Goal: Task Accomplishment & Management: Use online tool/utility

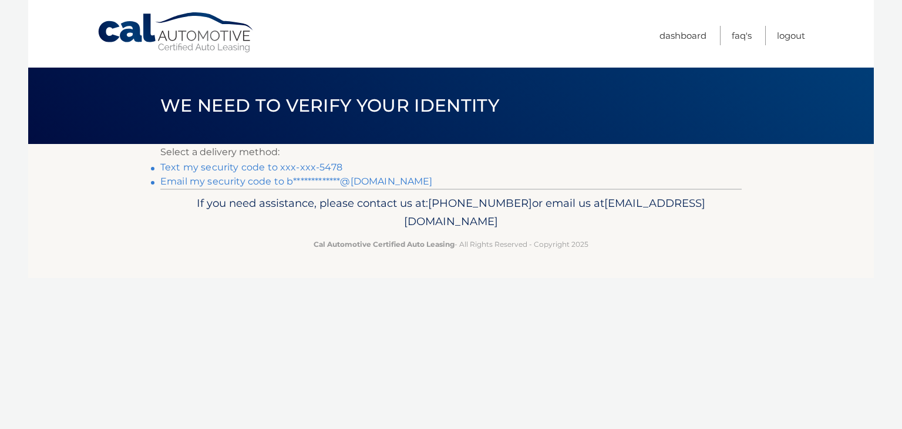
click at [221, 170] on link "Text my security code to xxx-xxx-5478" at bounding box center [251, 166] width 182 height 11
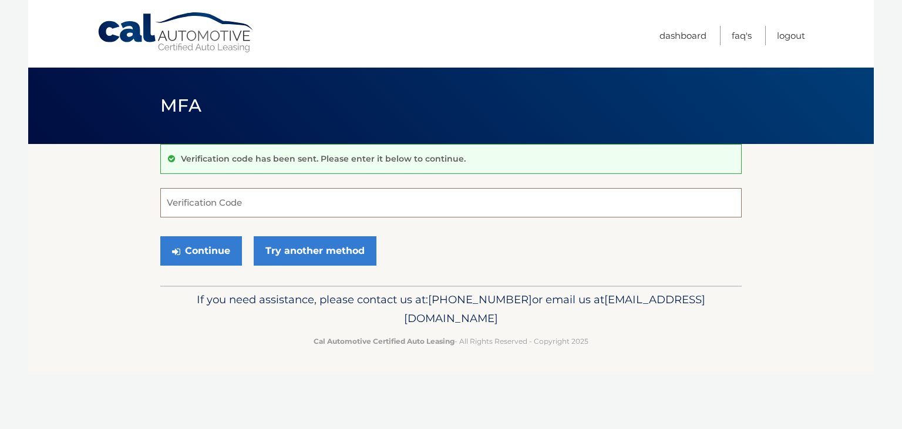
click at [190, 203] on input "Verification Code" at bounding box center [450, 202] width 581 height 29
type input "132870"
click at [205, 250] on button "Continue" at bounding box center [201, 250] width 82 height 29
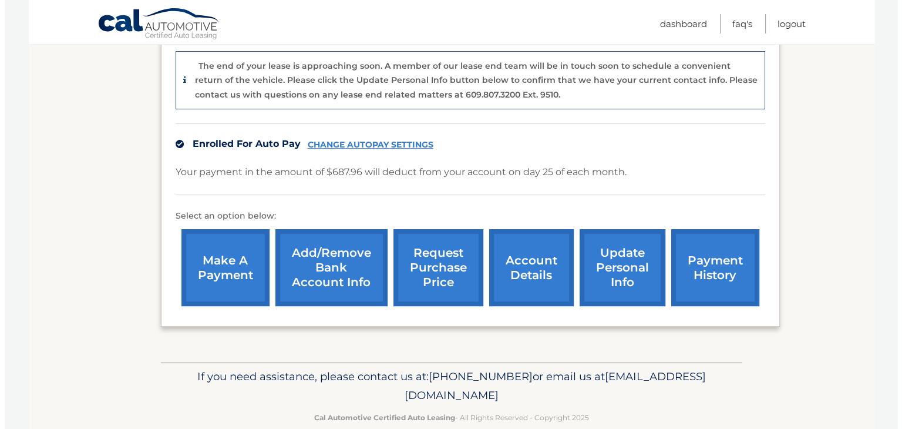
scroll to position [309, 0]
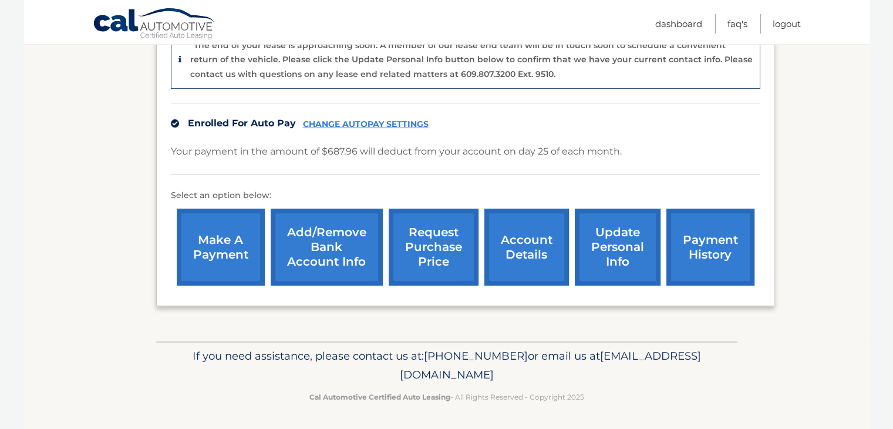
click at [428, 248] on link "request purchase price" at bounding box center [434, 246] width 90 height 77
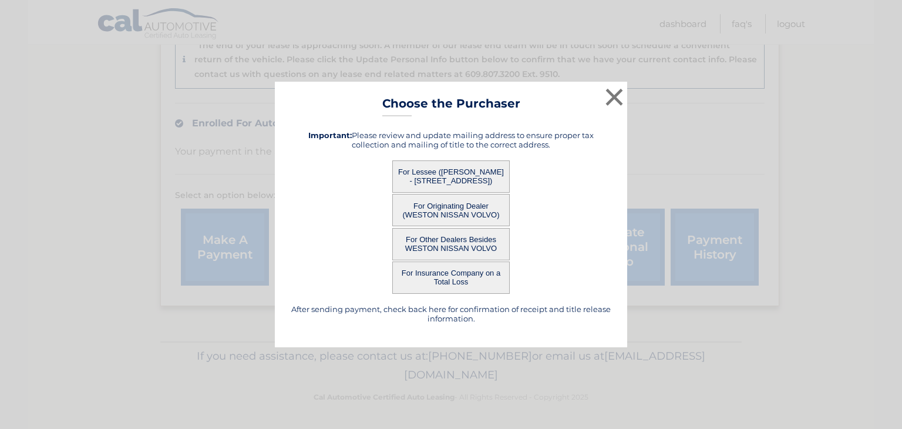
click at [451, 172] on button "For Lessee ([PERSON_NAME] - [STREET_ADDRESS])" at bounding box center [450, 176] width 117 height 32
click at [451, 172] on div "× Choose the Purchaser After sending payment, check back here for confirmation …" at bounding box center [451, 215] width 352 height 266
